Goal: Information Seeking & Learning: Learn about a topic

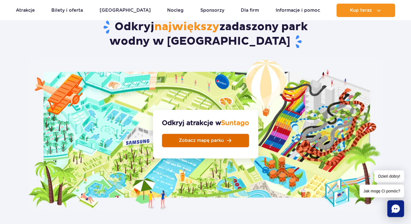
scroll to position [586, 0]
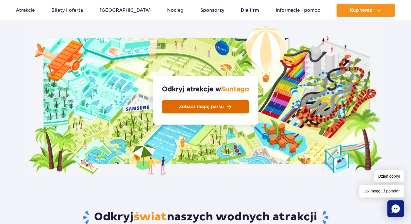
click at [209, 100] on link "Zobacz mapę parku" at bounding box center [205, 106] width 87 height 13
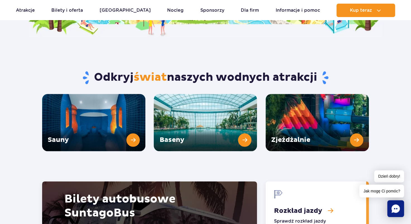
scroll to position [726, 0]
click at [215, 117] on link "Baseny" at bounding box center [205, 122] width 103 height 57
click at [292, 116] on link "Zjeżdżalnie" at bounding box center [317, 122] width 103 height 57
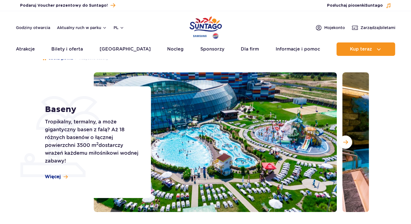
scroll to position [28, 0]
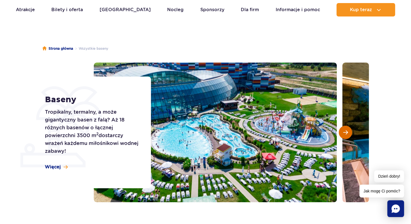
click at [347, 133] on span "Następny slajd" at bounding box center [345, 132] width 5 height 5
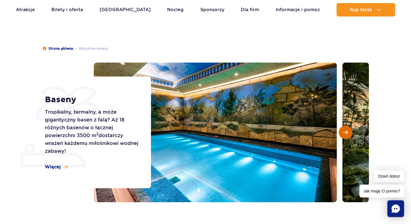
click at [347, 133] on span "Następny slajd" at bounding box center [345, 132] width 5 height 5
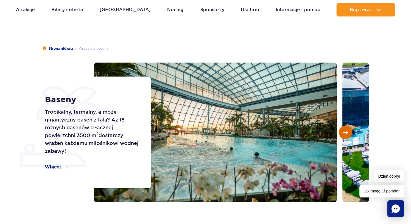
click at [347, 133] on span "Następny slajd" at bounding box center [345, 132] width 5 height 5
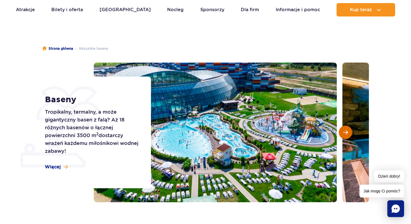
click at [347, 133] on span "Następny slajd" at bounding box center [345, 132] width 5 height 5
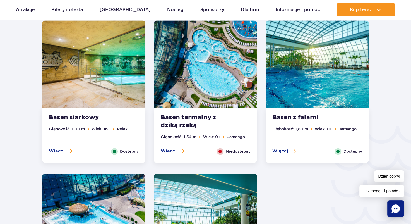
scroll to position [921, 0]
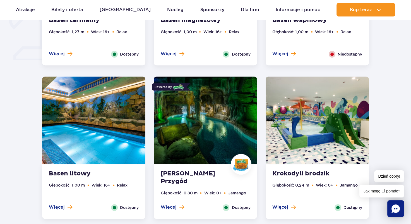
click at [314, 145] on img at bounding box center [317, 119] width 103 height 87
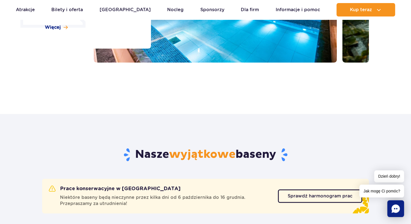
scroll to position [279, 0]
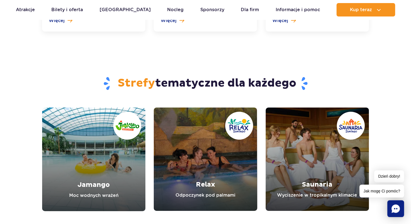
scroll to position [1898, 0]
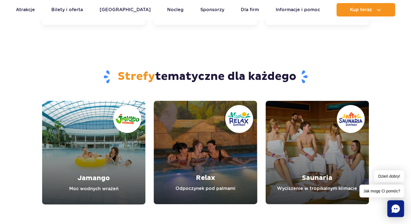
click at [88, 163] on link "Jamango" at bounding box center [93, 153] width 103 height 104
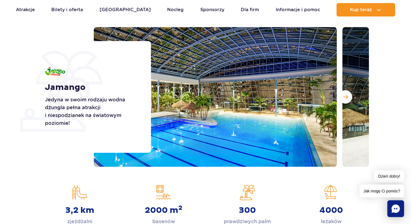
scroll to position [56, 0]
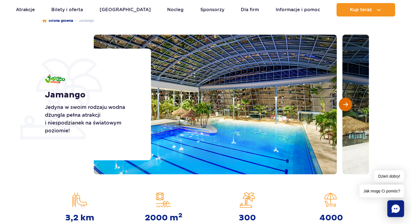
click at [348, 103] on button "Następny slajd" at bounding box center [345, 104] width 13 height 13
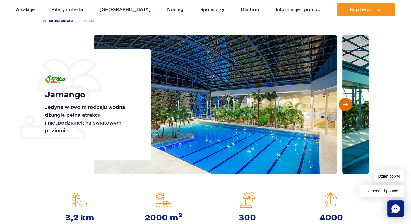
click at [348, 103] on button "Następny slajd" at bounding box center [345, 104] width 13 height 13
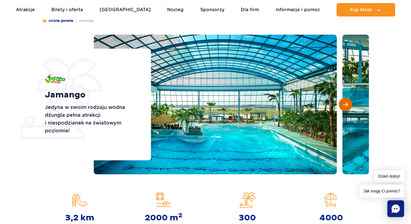
click at [348, 103] on button "Następny slajd" at bounding box center [345, 104] width 13 height 13
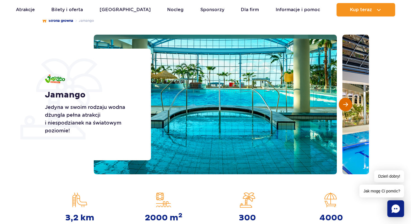
click at [348, 103] on button "Następny slajd" at bounding box center [345, 104] width 13 height 13
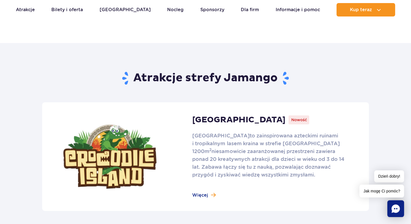
scroll to position [307, 0]
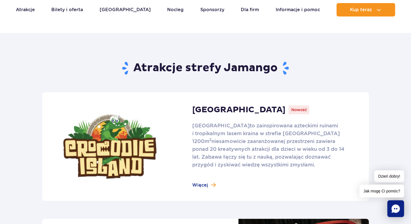
click at [227, 111] on link at bounding box center [205, 146] width 327 height 109
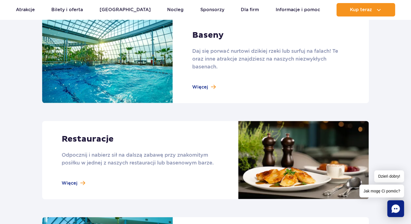
scroll to position [614, 0]
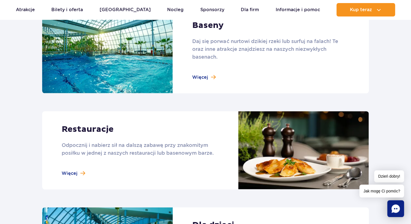
click at [88, 129] on link at bounding box center [205, 150] width 327 height 78
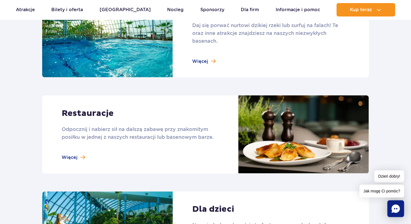
scroll to position [698, 0]
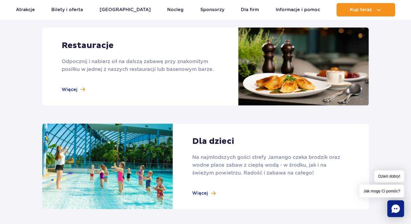
click at [216, 140] on link at bounding box center [205, 166] width 327 height 86
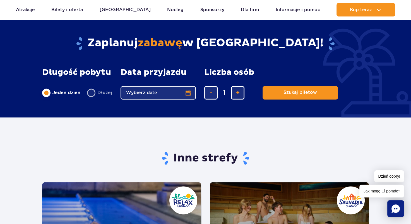
scroll to position [1005, 0]
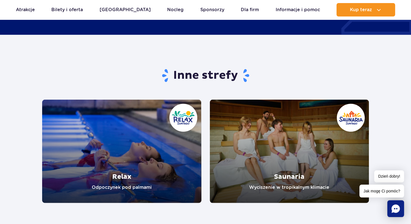
click at [122, 141] on link "Relax" at bounding box center [121, 150] width 159 height 103
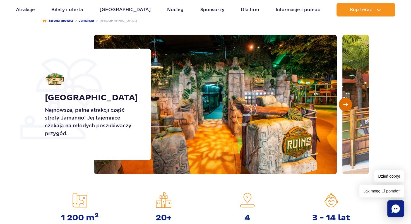
click at [348, 105] on span "Następny slajd" at bounding box center [345, 104] width 5 height 5
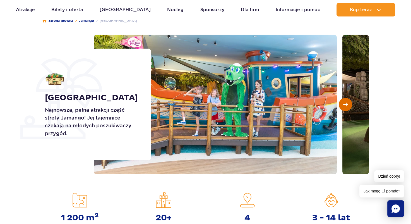
click at [348, 105] on span "Następny slajd" at bounding box center [345, 104] width 5 height 5
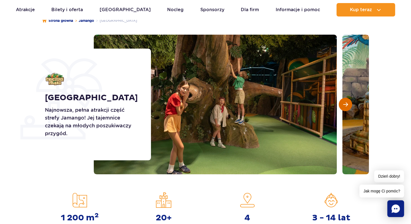
click at [348, 105] on span "Następny slajd" at bounding box center [345, 104] width 5 height 5
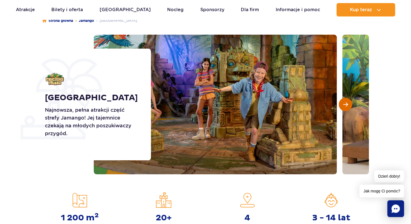
click at [348, 105] on span "Następny slajd" at bounding box center [345, 104] width 5 height 5
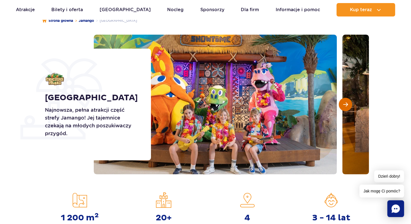
click at [348, 105] on span "Następny slajd" at bounding box center [345, 104] width 5 height 5
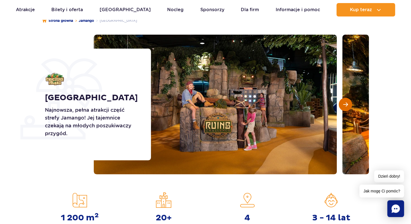
click at [348, 105] on span "Następny slajd" at bounding box center [345, 104] width 5 height 5
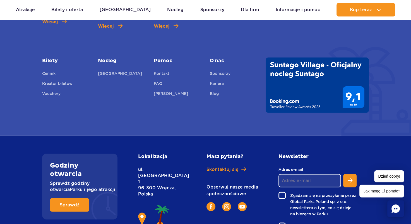
scroll to position [1567, 0]
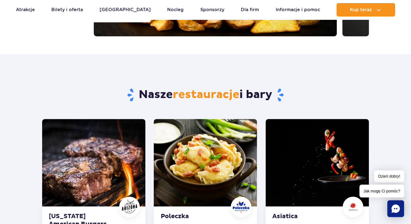
scroll to position [167, 0]
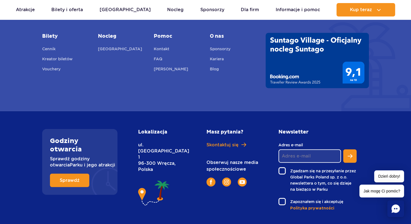
scroll to position [1257, 0]
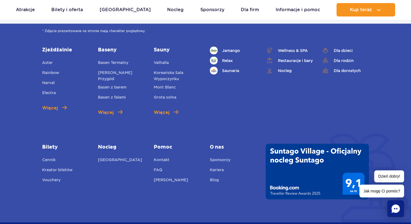
scroll to position [1377, 0]
